Goal: Task Accomplishment & Management: Use online tool/utility

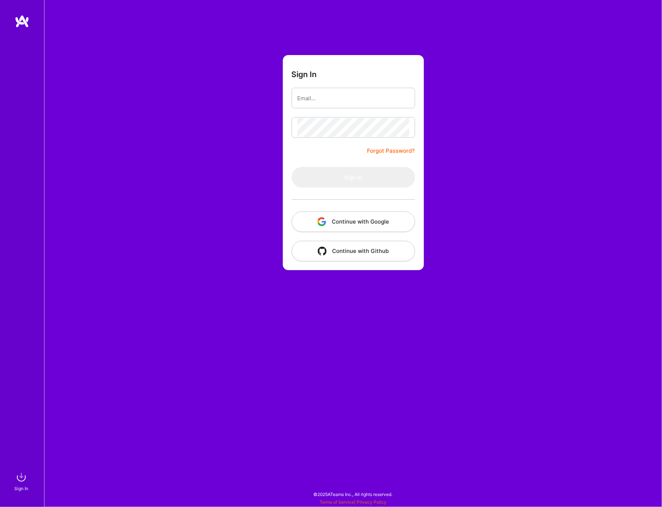
type input "[PERSON_NAME][EMAIL_ADDRESS][DOMAIN_NAME]"
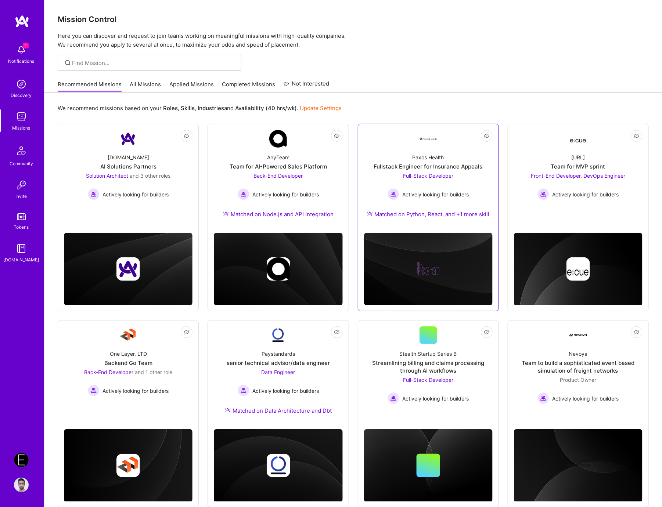
click at [386, 165] on div "Fullstack Engineer for Insurance Appeals" at bounding box center [428, 167] width 109 height 8
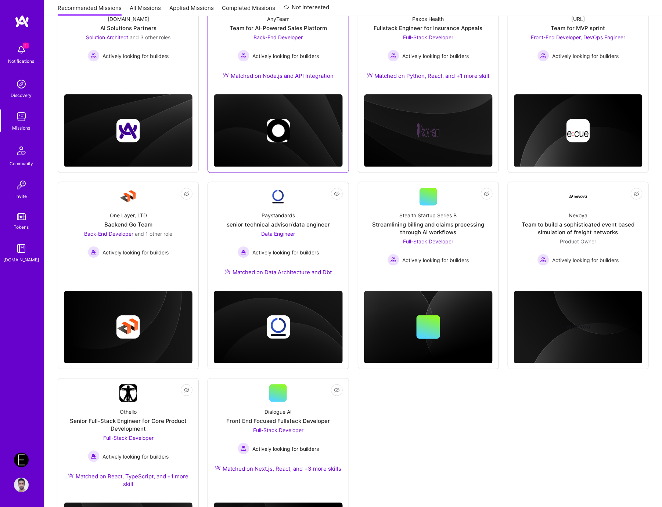
scroll to position [230, 0]
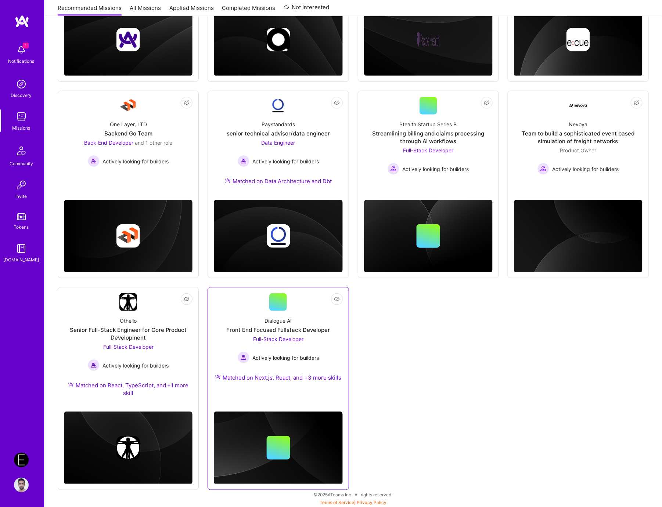
click at [254, 352] on div "Actively looking for builders" at bounding box center [278, 358] width 81 height 12
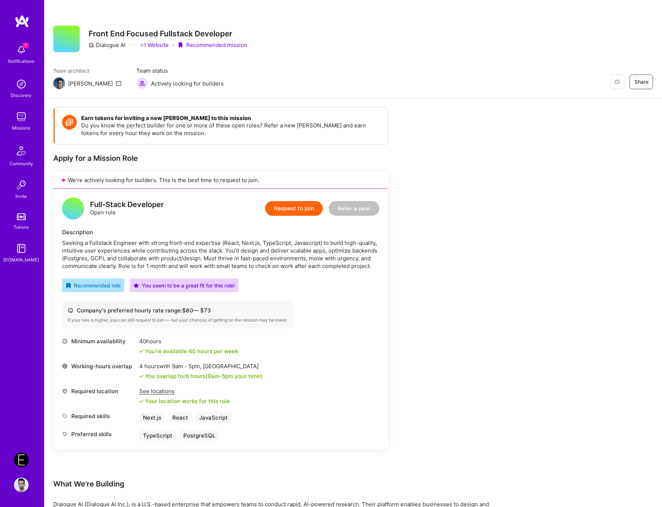
click at [471, 159] on div "Earn tokens for inviting a new [PERSON_NAME] to this mission Do you know the pe…" at bounding box center [273, 444] width 441 height 675
